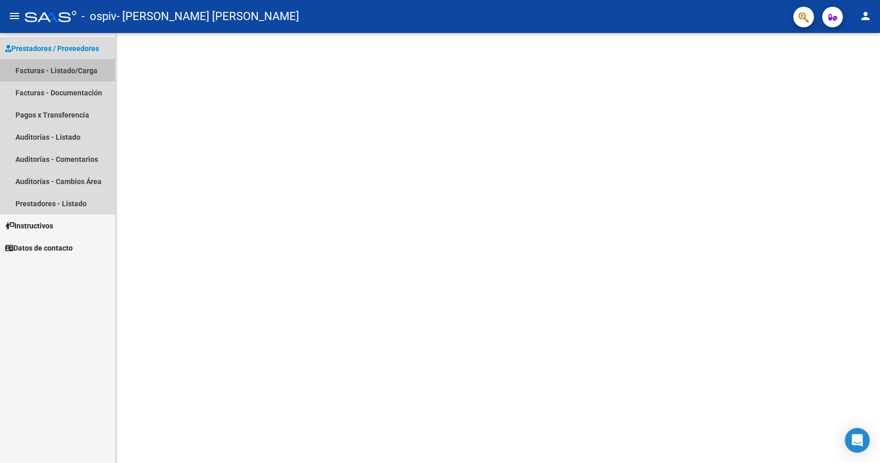
click at [84, 72] on link "Facturas - Listado/Carga" at bounding box center [57, 70] width 115 height 22
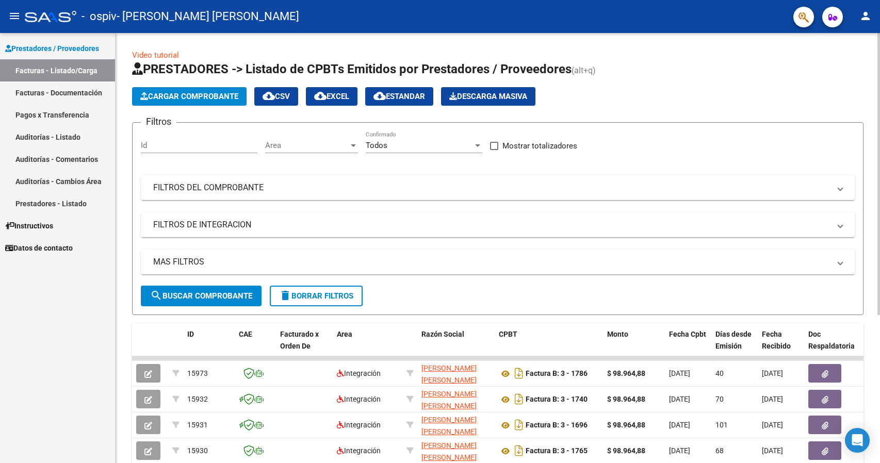
click at [224, 103] on button "Cargar Comprobante" at bounding box center [189, 96] width 115 height 19
click at [230, 100] on span "Cargar Comprobante" at bounding box center [189, 96] width 98 height 9
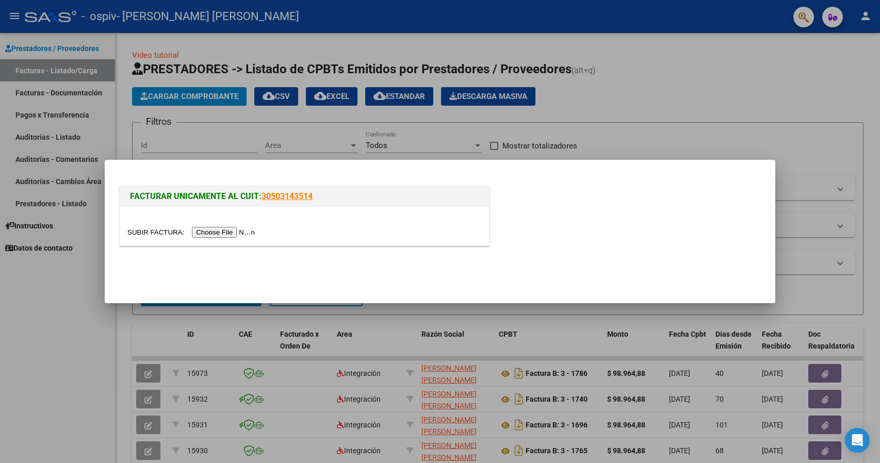
click at [225, 227] on input "file" at bounding box center [192, 232] width 131 height 11
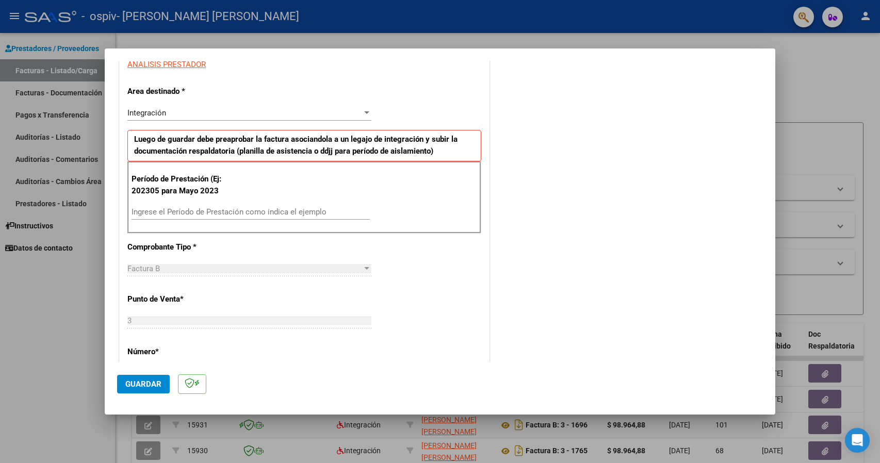
scroll to position [206, 0]
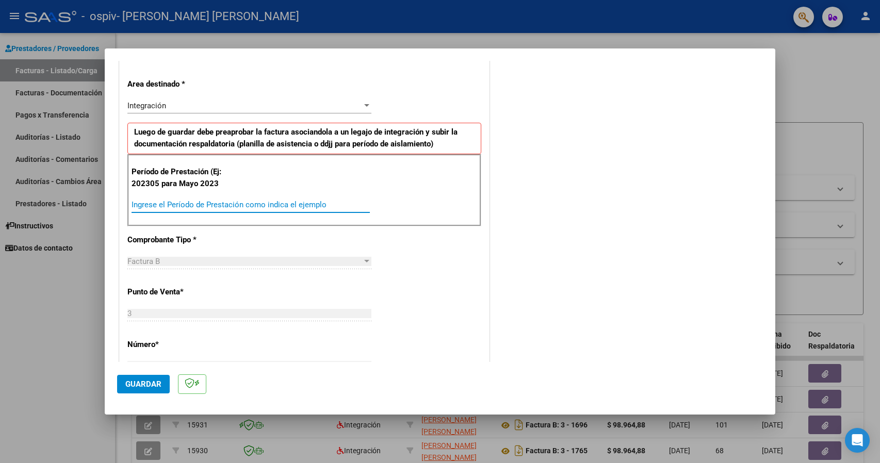
click at [266, 204] on input "Ingrese el Período de Prestación como indica el ejemplo" at bounding box center [251, 204] width 238 height 9
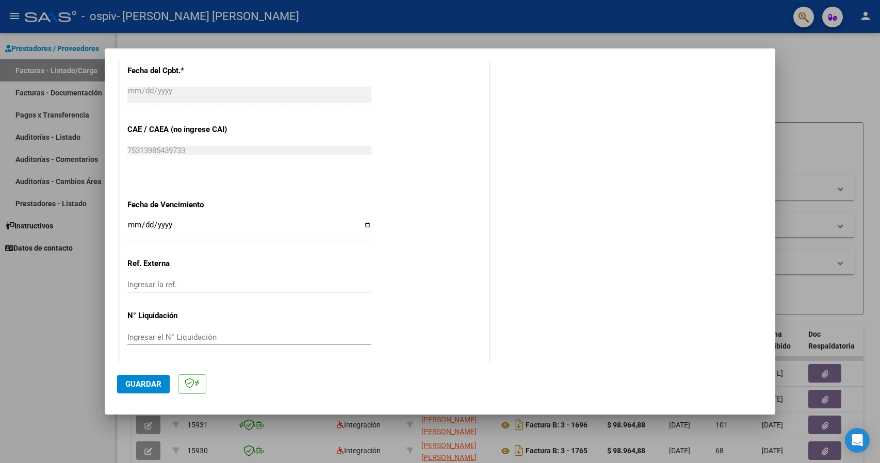
scroll to position [585, 0]
type input "202507"
click at [134, 386] on span "Guardar" at bounding box center [143, 384] width 36 height 9
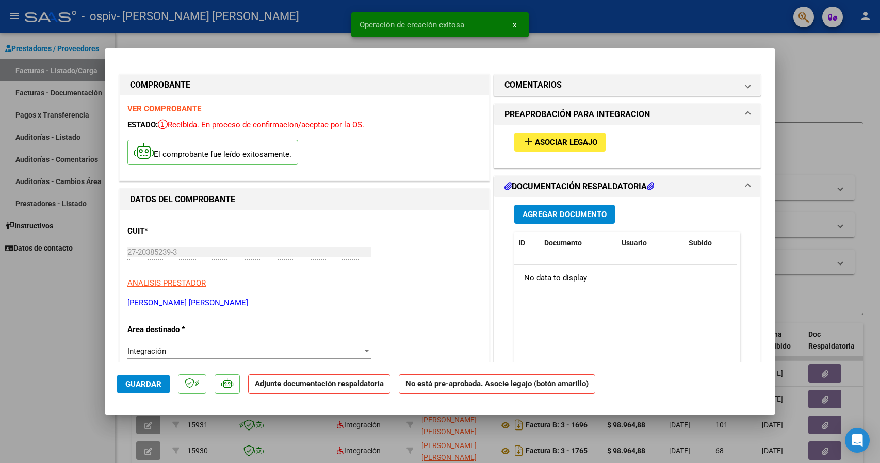
click at [573, 140] on span "Asociar Legajo" at bounding box center [566, 142] width 62 height 9
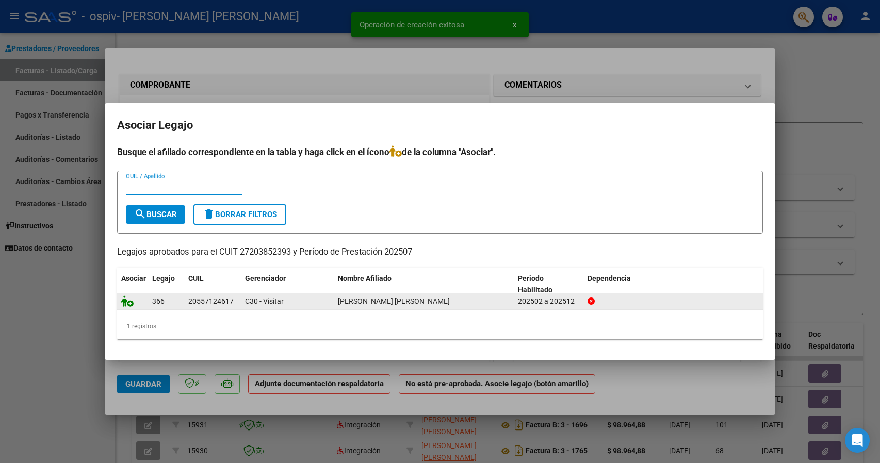
click at [126, 302] on icon at bounding box center [127, 301] width 12 height 11
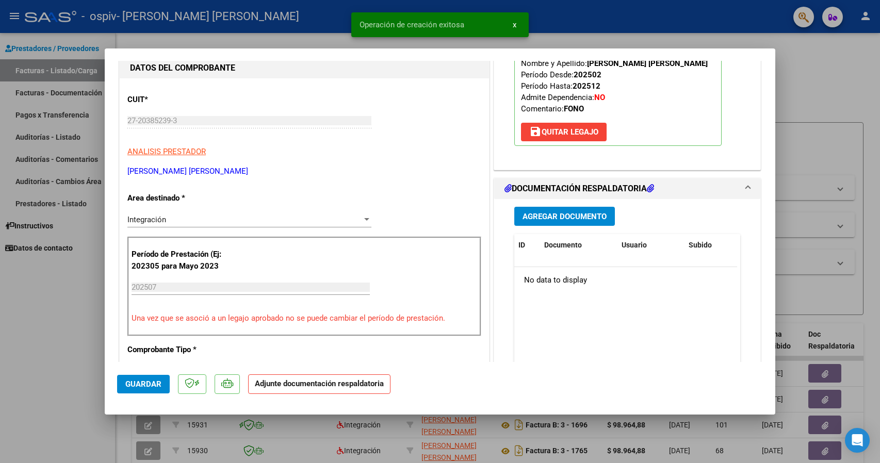
scroll to position [155, 0]
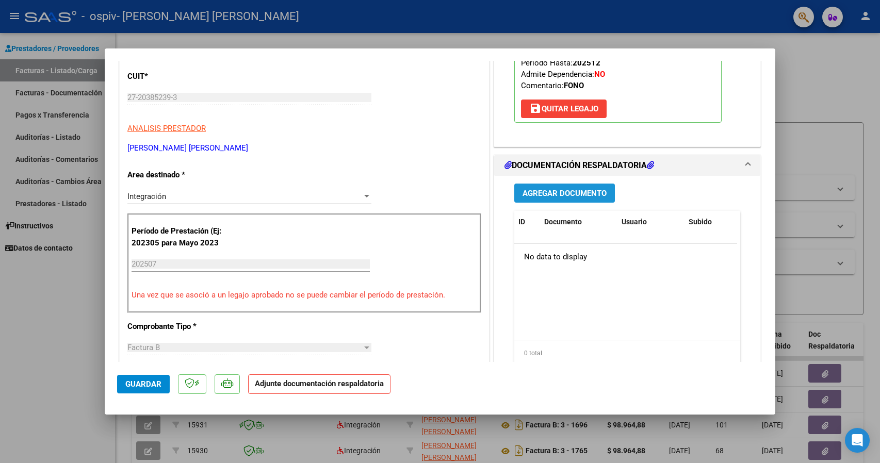
click at [551, 191] on span "Agregar Documento" at bounding box center [565, 193] width 84 height 9
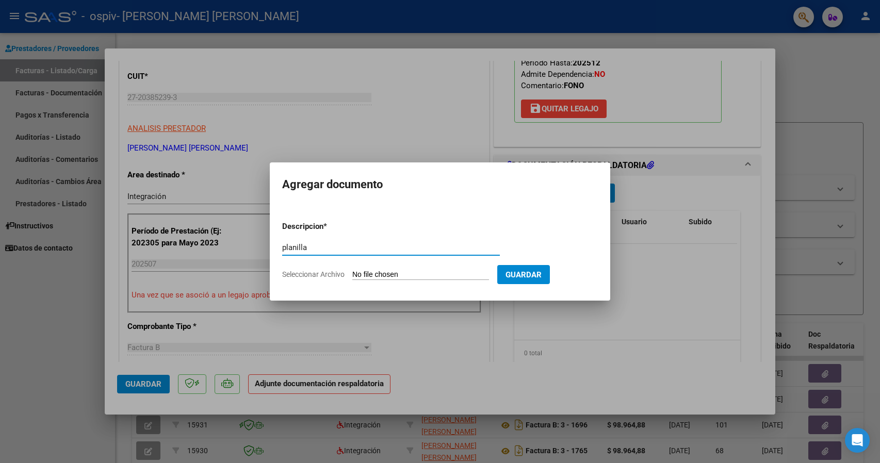
type input "planilla"
click at [380, 279] on input "Seleccionar Archivo" at bounding box center [420, 275] width 137 height 10
type input "C:\fakepath\CamScanner 10-08-2025 17.44 (1).pdf"
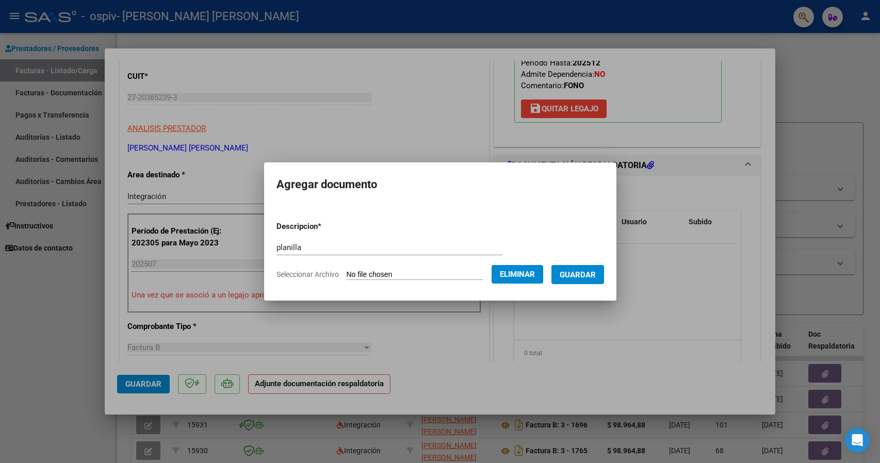
click at [569, 275] on button "Guardar" at bounding box center [578, 274] width 53 height 19
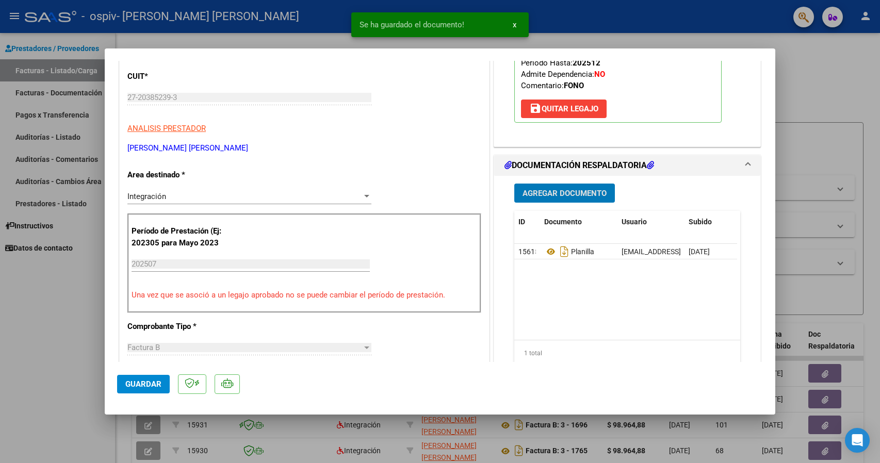
click at [553, 196] on span "Agregar Documento" at bounding box center [565, 193] width 84 height 9
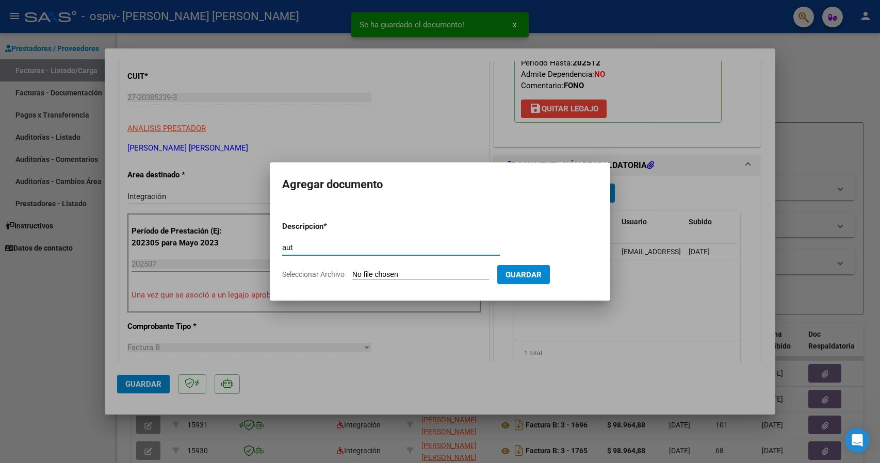
type input "aut"
click at [412, 279] on input "Seleccionar Archivo" at bounding box center [420, 275] width 137 height 10
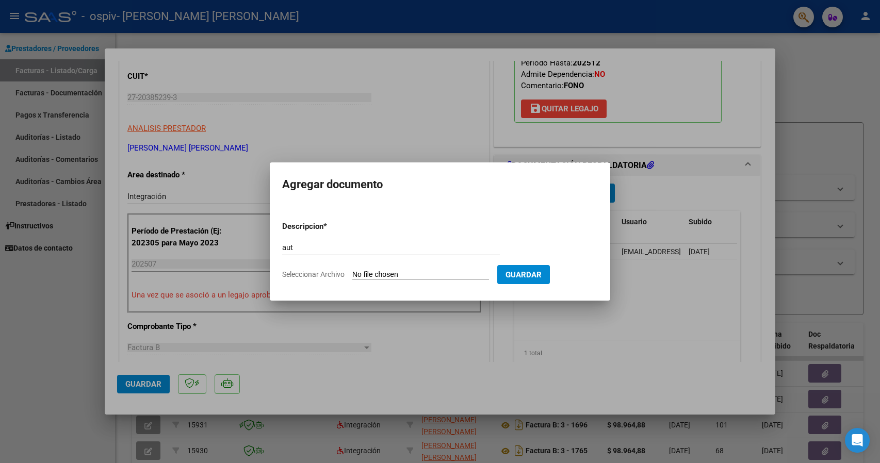
type input "C:\fakepath\GARCIA LUCIO FONO 2025.pdf"
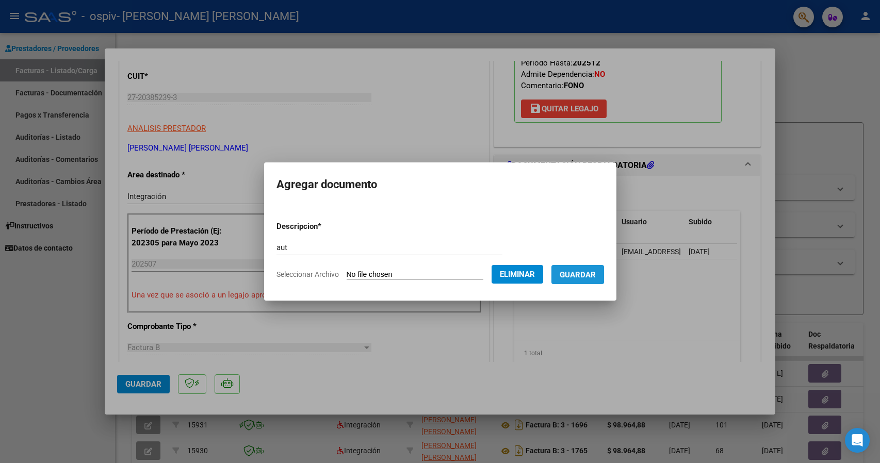
click at [570, 274] on button "Guardar" at bounding box center [578, 274] width 53 height 19
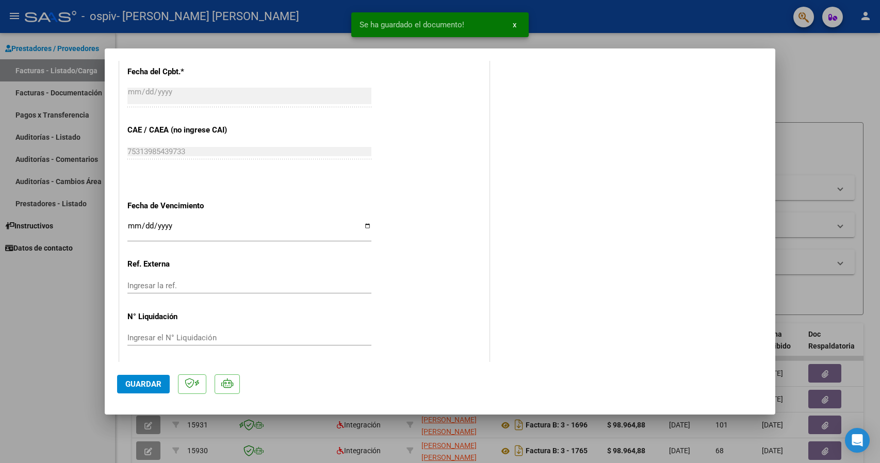
scroll to position [620, 0]
click at [142, 384] on span "Guardar" at bounding box center [143, 384] width 36 height 9
click at [40, 336] on div at bounding box center [440, 231] width 880 height 463
type input "$ 0,00"
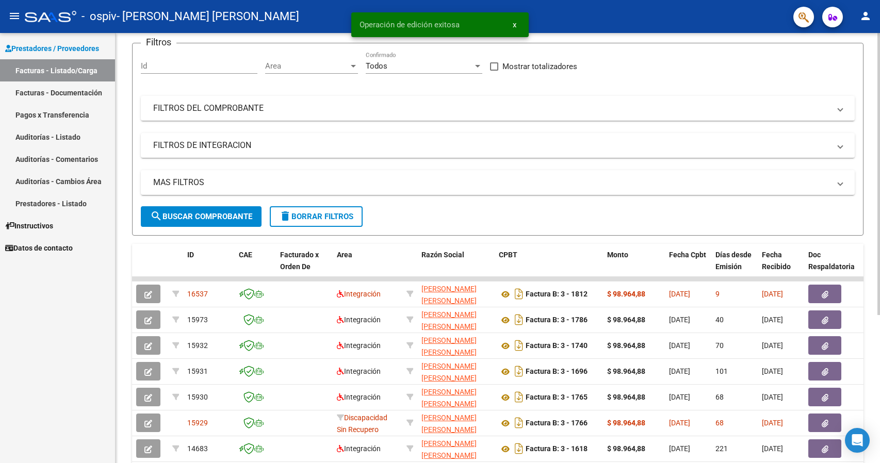
scroll to position [155, 0]
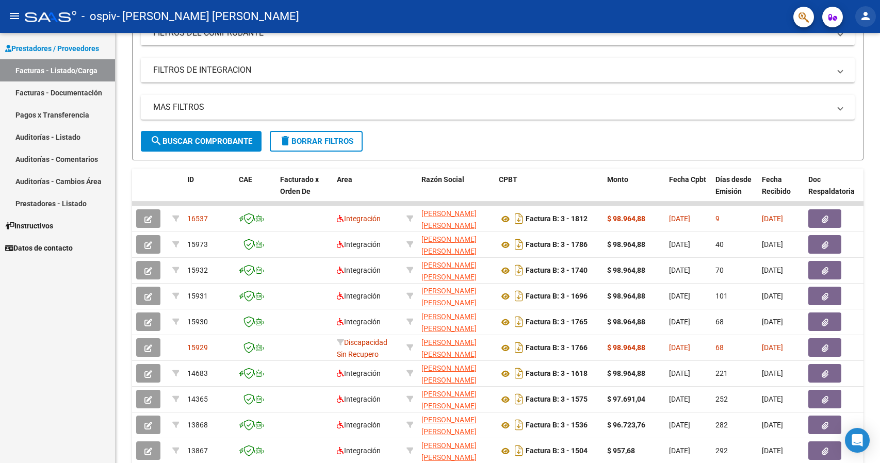
click at [862, 22] on mat-icon "person" at bounding box center [866, 16] width 12 height 12
click at [848, 69] on button "exit_to_app Salir" at bounding box center [844, 68] width 63 height 25
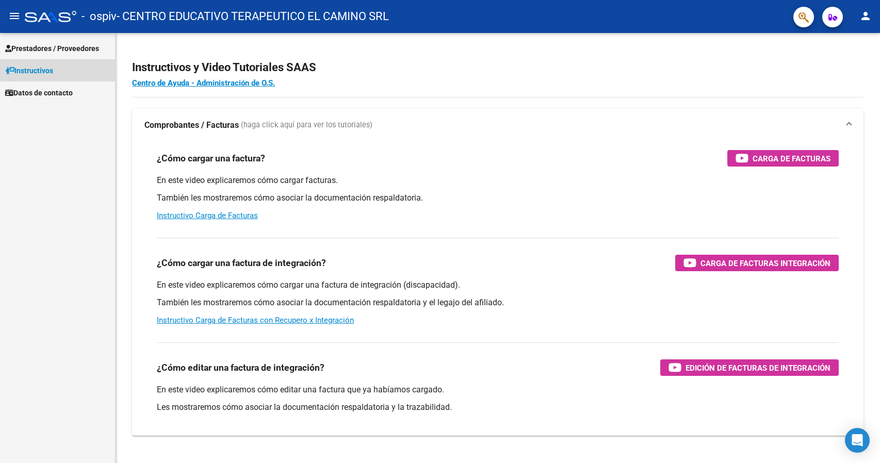
click at [38, 70] on span "Instructivos" at bounding box center [29, 70] width 48 height 11
click at [47, 51] on span "Prestadores / Proveedores" at bounding box center [52, 48] width 94 height 11
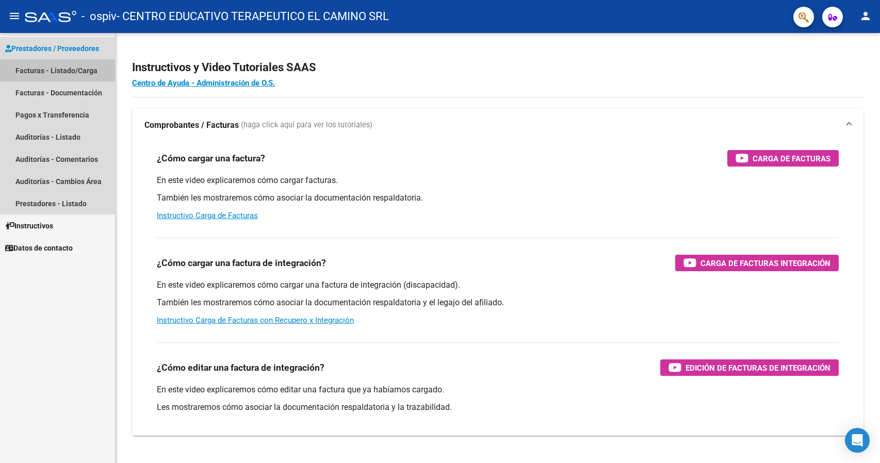
click at [43, 71] on link "Facturas - Listado/Carga" at bounding box center [57, 70] width 115 height 22
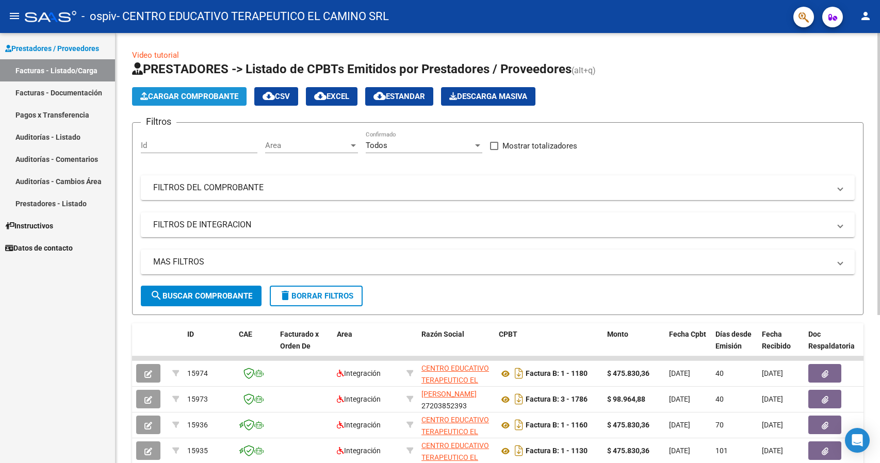
click at [169, 94] on span "Cargar Comprobante" at bounding box center [189, 96] width 98 height 9
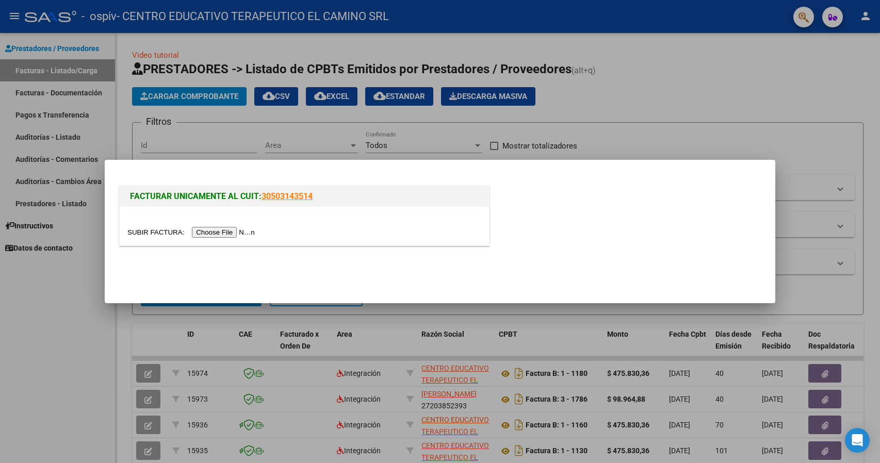
click at [249, 235] on input "file" at bounding box center [192, 232] width 131 height 11
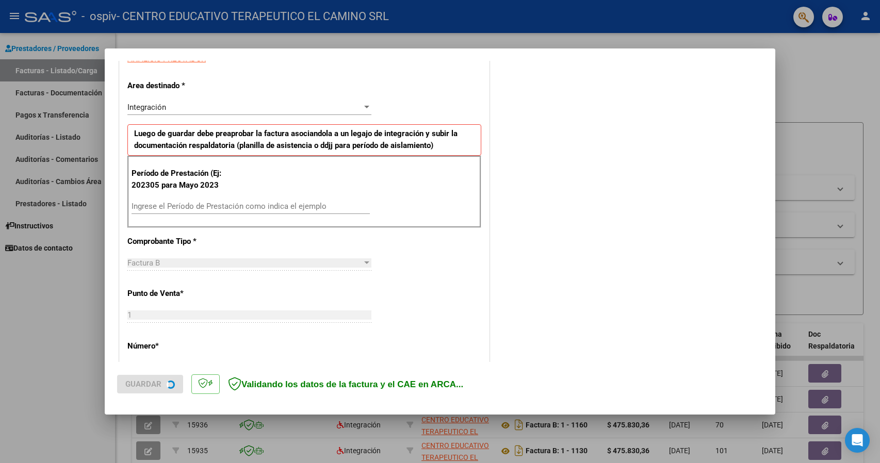
scroll to position [206, 0]
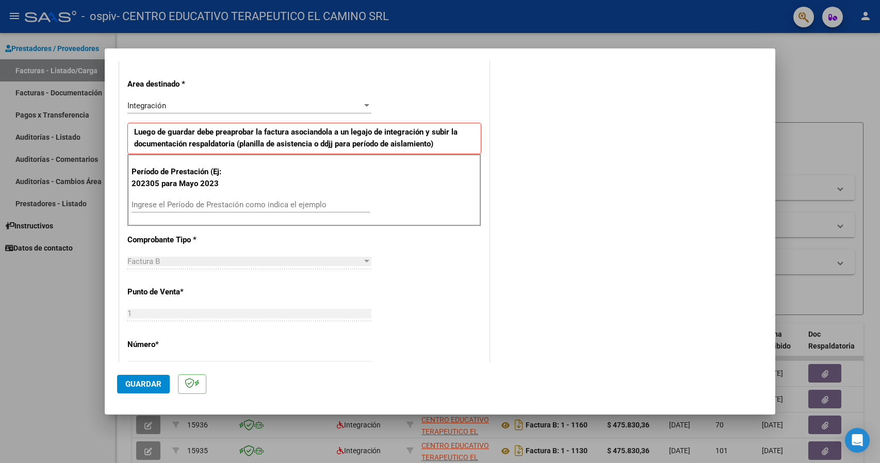
click at [220, 208] on div "Ingrese el Período de Prestación como indica el ejemplo" at bounding box center [251, 204] width 238 height 15
type input "202507"
click at [148, 381] on span "Guardar" at bounding box center [143, 384] width 36 height 9
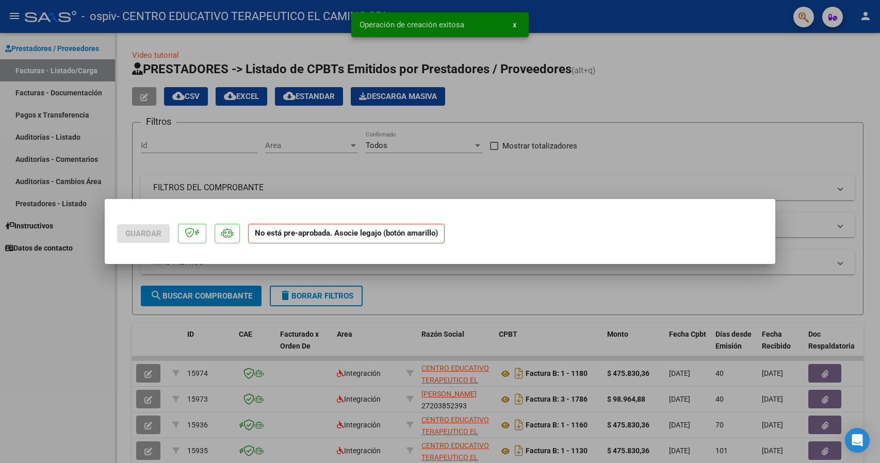
scroll to position [0, 0]
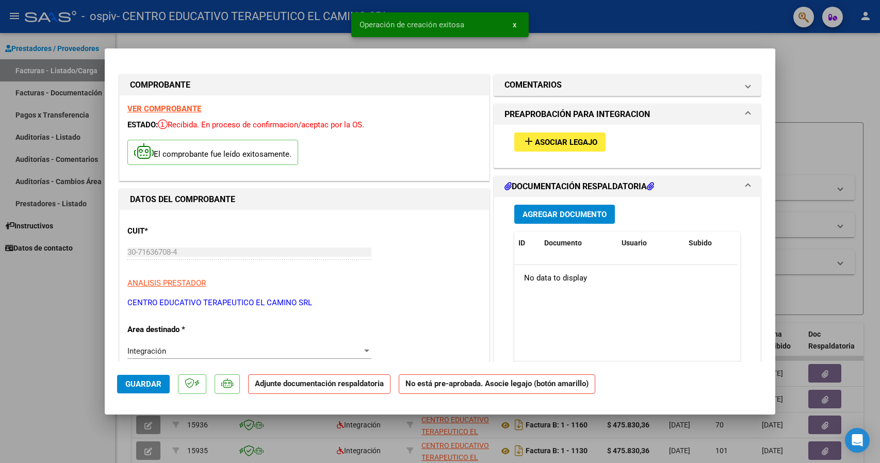
click at [563, 142] on span "Asociar Legajo" at bounding box center [566, 142] width 62 height 9
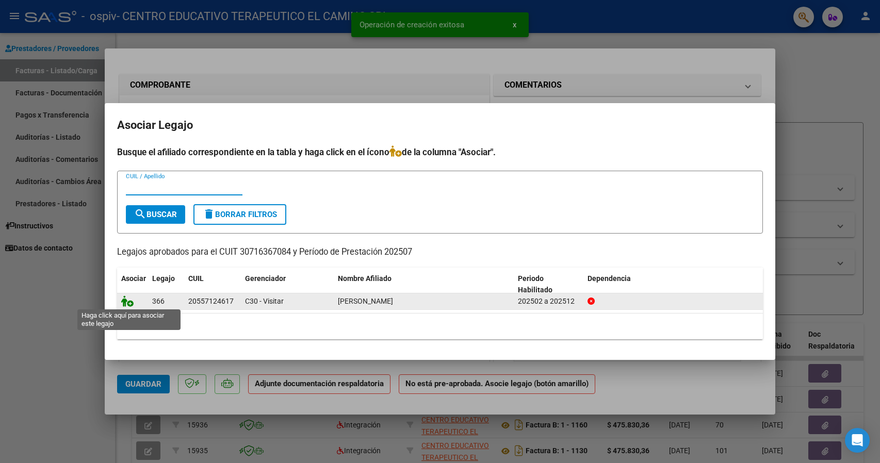
click at [126, 303] on icon at bounding box center [127, 301] width 12 height 11
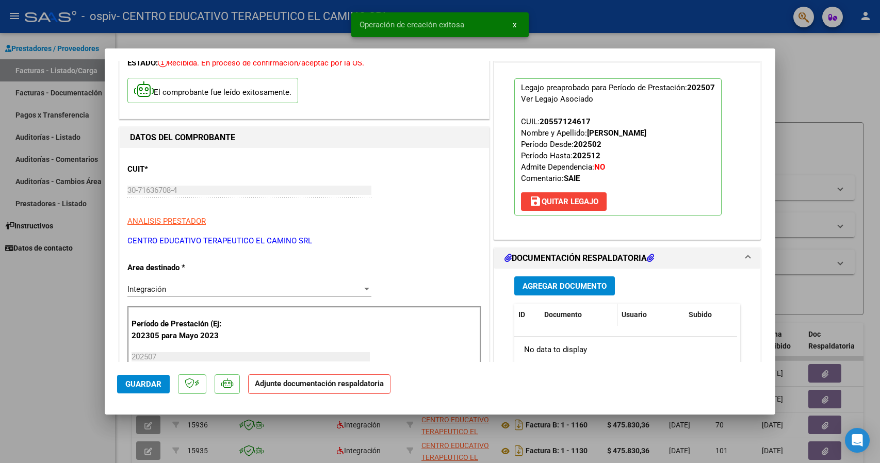
scroll to position [103, 0]
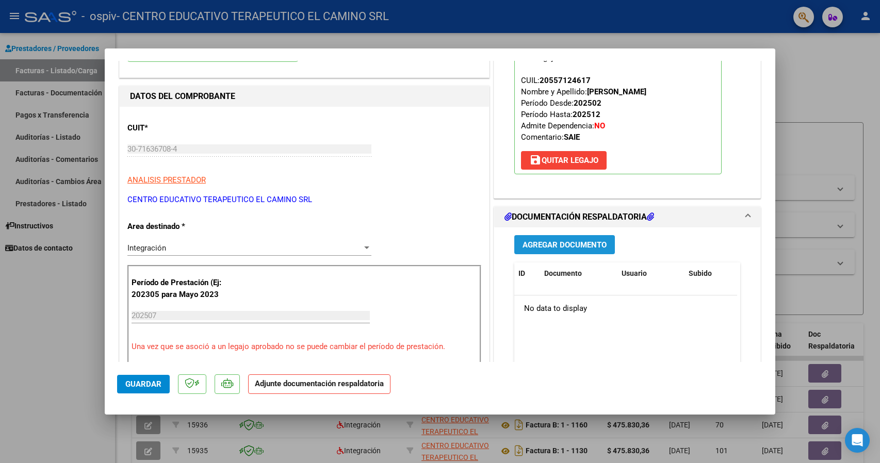
click at [555, 249] on button "Agregar Documento" at bounding box center [564, 244] width 101 height 19
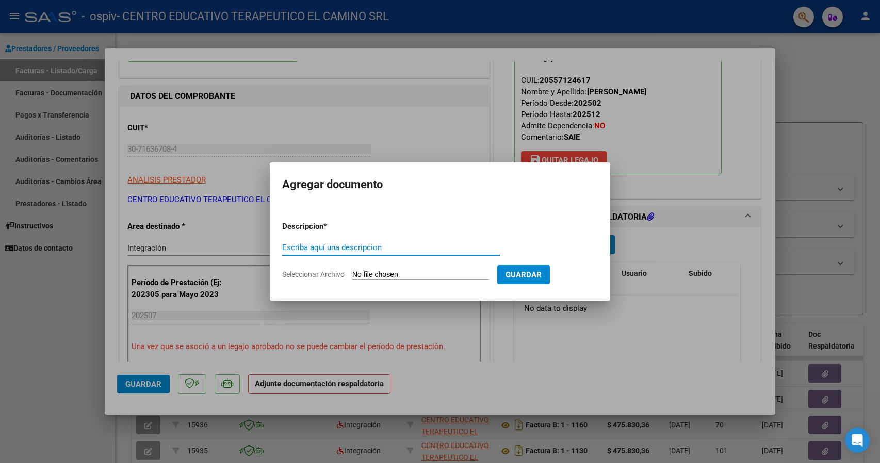
click at [342, 247] on input "Escriba aquí una descripcion" at bounding box center [391, 247] width 218 height 9
type input "planilla"
click at [376, 278] on input "Seleccionar Archivo" at bounding box center [420, 275] width 137 height 10
type input "C:\fakepath\CamScanner [DATE] 17.44.pdf"
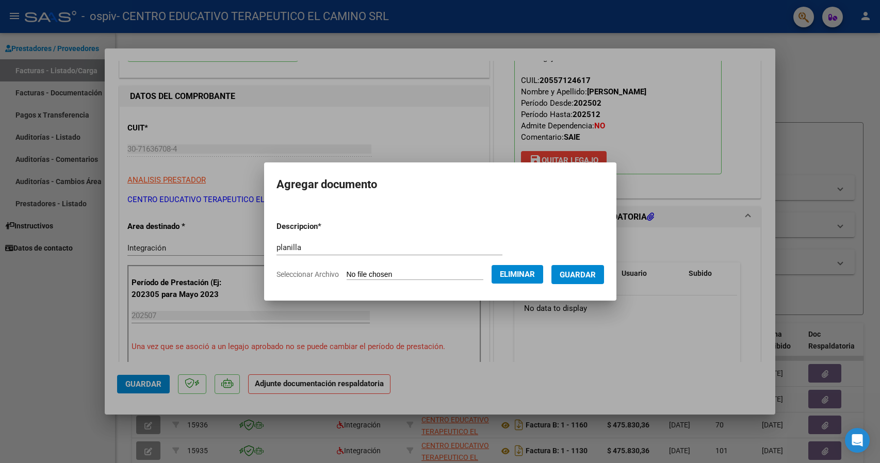
click at [580, 273] on span "Guardar" at bounding box center [578, 274] width 36 height 9
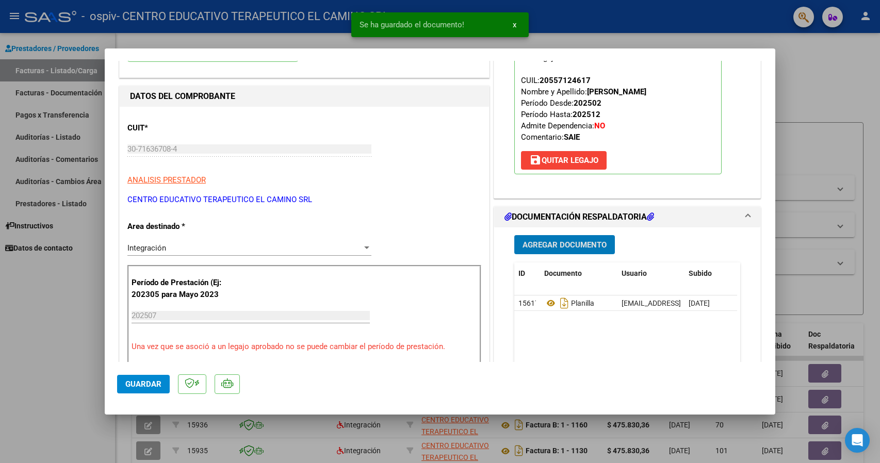
click at [556, 236] on button "Agregar Documento" at bounding box center [564, 244] width 101 height 19
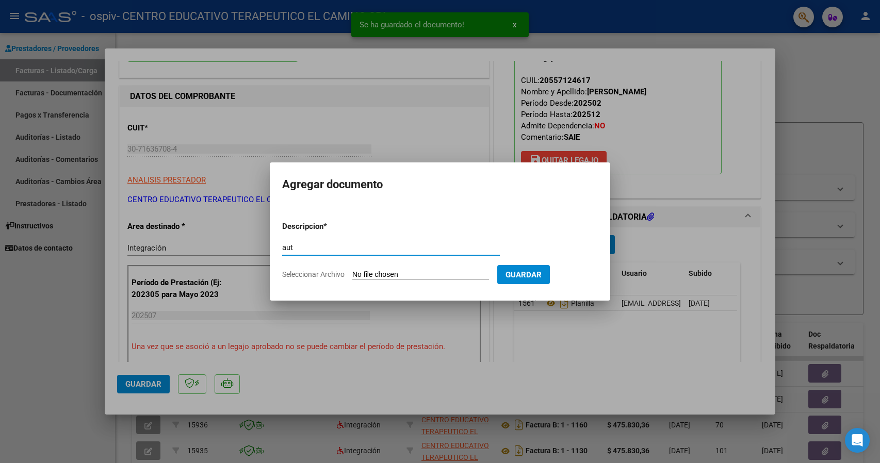
type input "aut"
click at [395, 269] on form "Descripcion * aut Escriba aquí una descripcion Seleccionar Archivo Guardar" at bounding box center [440, 250] width 316 height 75
click at [392, 272] on input "Seleccionar Archivo" at bounding box center [420, 275] width 137 height 10
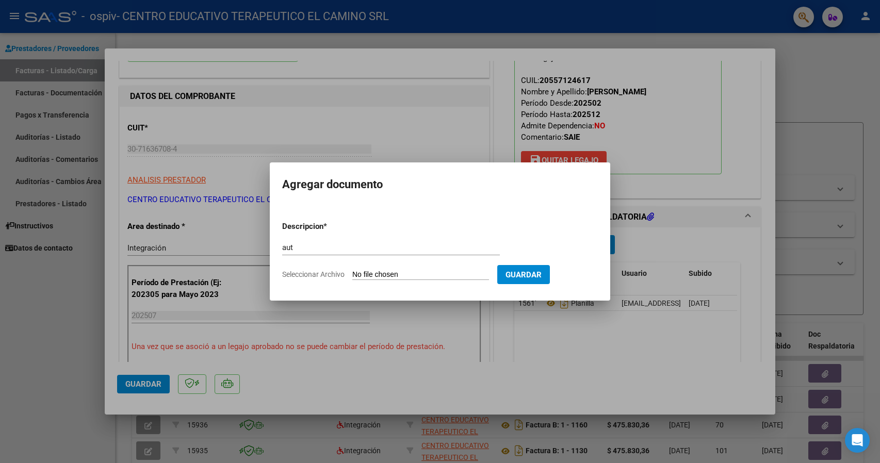
type input "C:\fakepath\[PERSON_NAME] 2025.pdf"
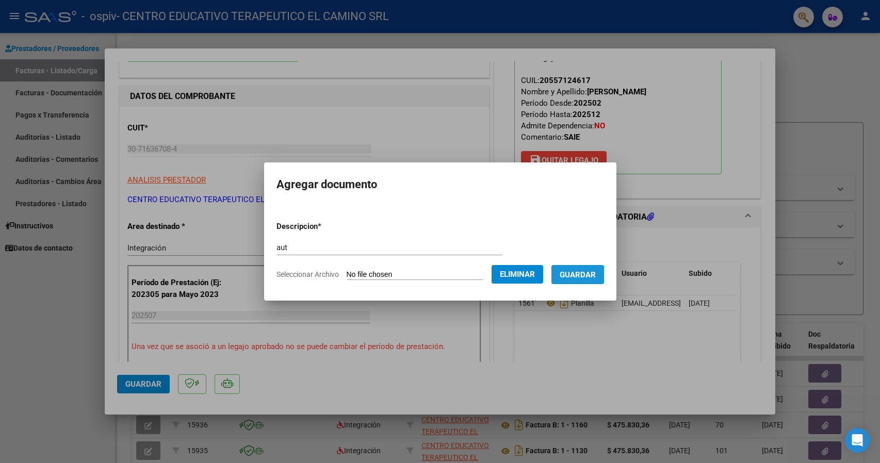
click at [579, 275] on span "Guardar" at bounding box center [578, 274] width 36 height 9
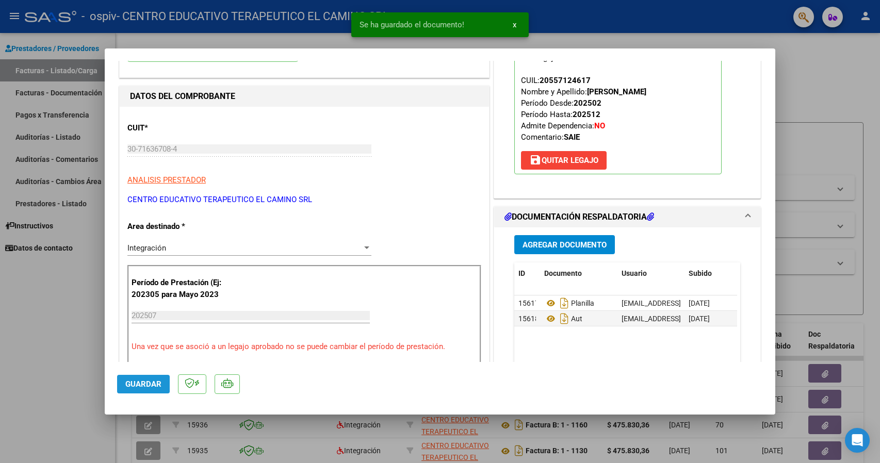
click at [141, 380] on span "Guardar" at bounding box center [143, 384] width 36 height 9
click at [77, 313] on div at bounding box center [440, 231] width 880 height 463
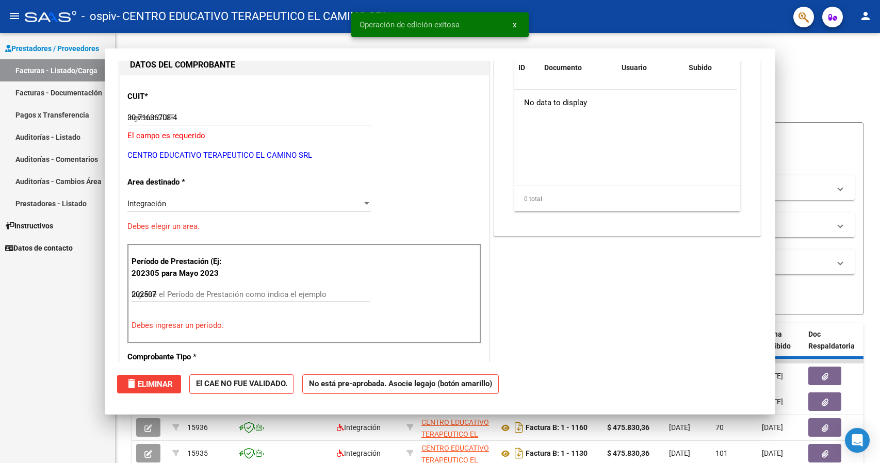
type input "$ 0,00"
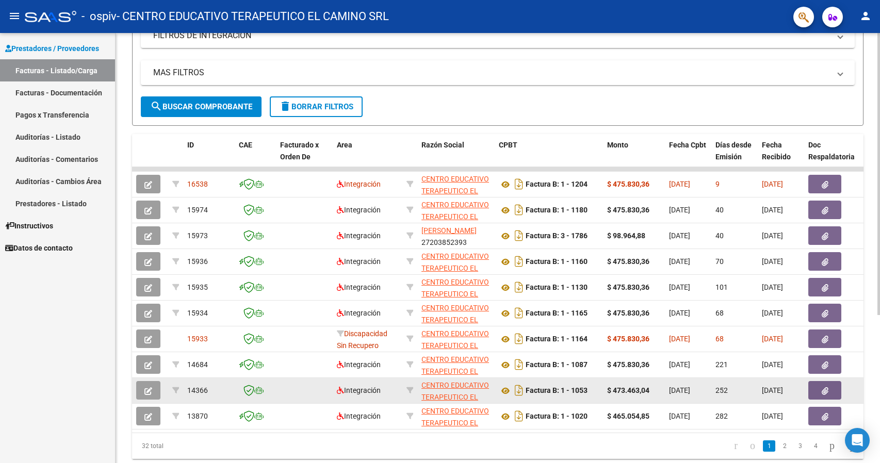
scroll to position [155, 0]
